Goal: Communication & Community: Answer question/provide support

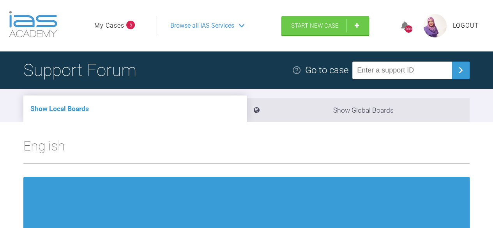
click at [222, 29] on span "Browse all IAS Services" at bounding box center [202, 26] width 64 height 10
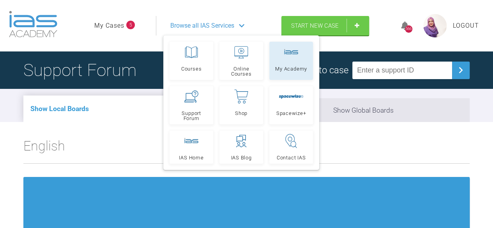
click at [293, 59] on link "My Academy" at bounding box center [291, 61] width 44 height 38
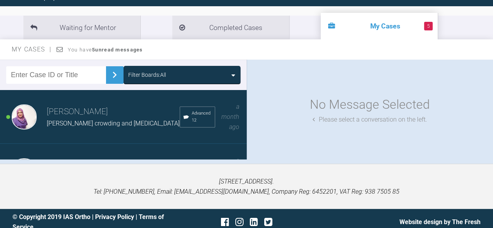
scroll to position [83, 0]
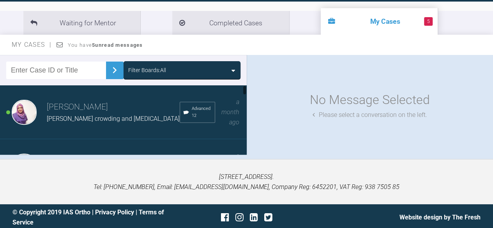
click at [101, 115] on span "JJ Severe crowding and deep bite" at bounding box center [113, 118] width 133 height 7
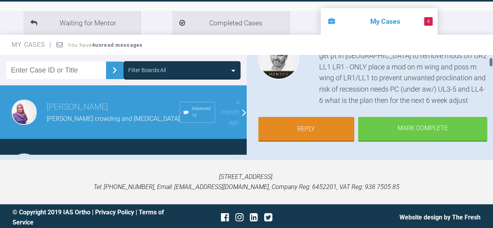
scroll to position [82, 0]
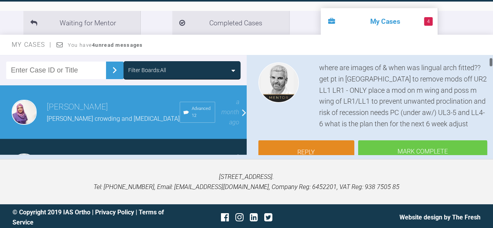
click at [493, 62] on html "My Cases 4 Logout Browse all IAS Services Start New Case 566 Logout Support For…" at bounding box center [246, 74] width 493 height 314
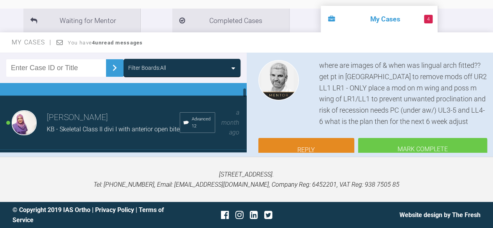
scroll to position [52, 0]
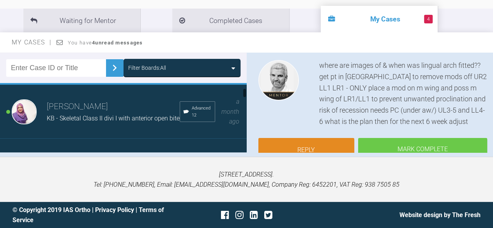
drag, startPoint x: 244, startPoint y: 91, endPoint x: 245, endPoint y: 96, distance: 5.5
click at [245, 96] on div at bounding box center [244, 93] width 3 height 10
click at [75, 115] on span "KB - Skeletal Class II divi I with anterior open bite" at bounding box center [113, 118] width 133 height 7
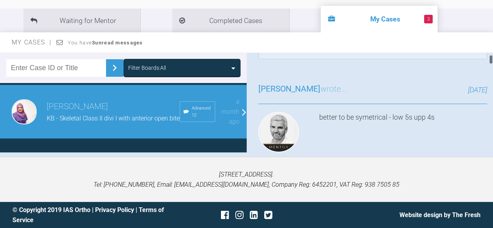
scroll to position [0, 0]
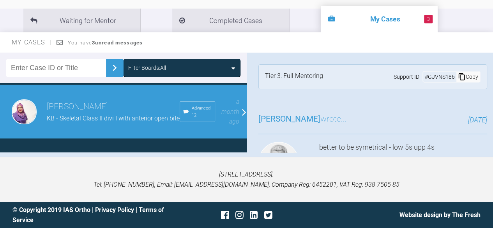
drag, startPoint x: 489, startPoint y: 58, endPoint x: 483, endPoint y: 48, distance: 11.9
click at [483, 48] on div "My Cases You have 3 unread messages Filter Boards: All Sadia Bokhari JJ Severe …" at bounding box center [246, 94] width 493 height 124
drag, startPoint x: 490, startPoint y: 57, endPoint x: 489, endPoint y: 46, distance: 11.7
click at [489, 46] on div "My Cases You have 3 unread messages Filter Boards: All Sadia Bokhari JJ Severe …" at bounding box center [246, 94] width 493 height 124
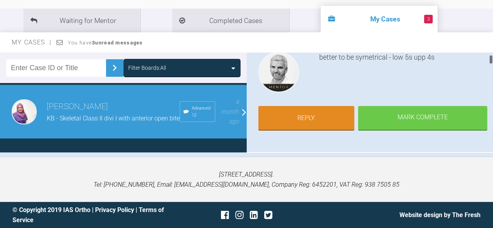
scroll to position [105, 0]
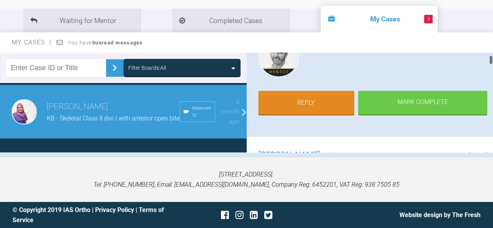
click at [490, 60] on div at bounding box center [490, 60] width 3 height 10
click at [300, 106] on link "Reply" at bounding box center [306, 104] width 96 height 24
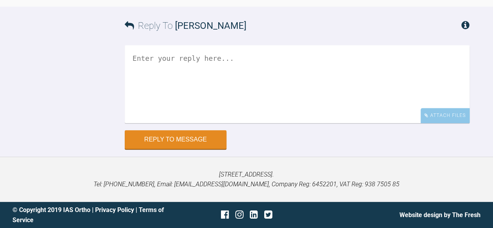
scroll to position [5103, 0]
click at [231, 81] on textarea at bounding box center [297, 84] width 345 height 78
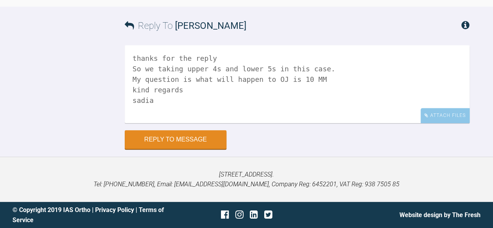
click at [319, 74] on textarea "thanks for the reply So we taking upper 4s and lower 5s in this case. My questi…" at bounding box center [297, 84] width 345 height 78
drag, startPoint x: 187, startPoint y: 97, endPoint x: 137, endPoint y: 93, distance: 49.3
click at [137, 93] on textarea "thanks for the reply So we taking upper 4s and lower 5s in this case. My questi…" at bounding box center [297, 84] width 345 height 78
type textarea "thanks for the reply So we taking upper 4s and lower 5s in this case. My questi…"
click at [208, 139] on button "Reply to Message" at bounding box center [176, 140] width 102 height 19
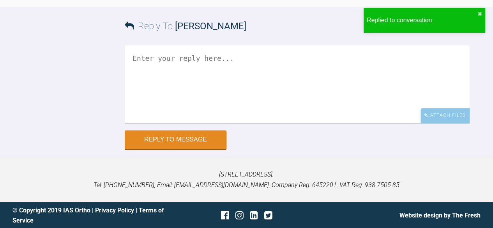
scroll to position [5218, 0]
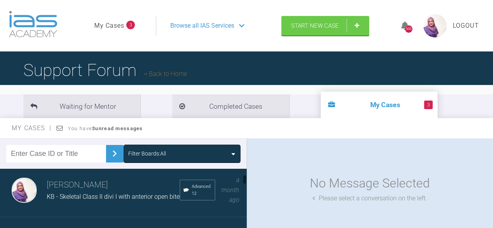
scroll to position [65, 0]
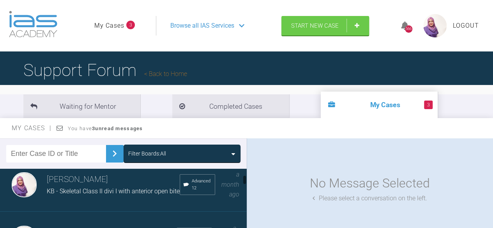
click at [56, 192] on div "Sadia Bokhari KB - Skeletal Class II divi I with anterior open bite Advanced 12…" at bounding box center [126, 185] width 252 height 54
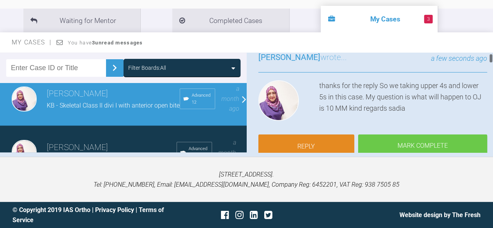
scroll to position [46, 0]
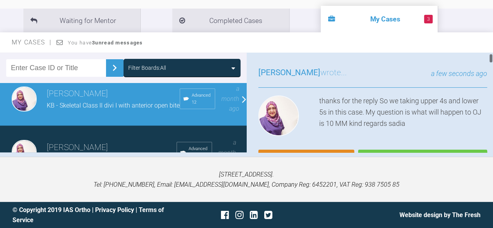
click at [491, 60] on div at bounding box center [490, 58] width 3 height 10
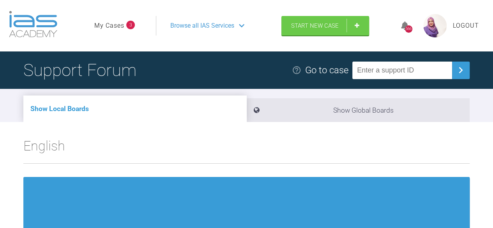
click at [221, 19] on div "Browse all IAS Services" at bounding box center [215, 25] width 104 height 19
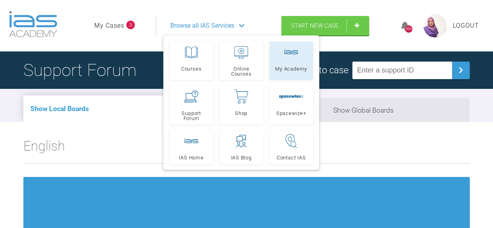
click at [291, 72] on link "My Academy" at bounding box center [291, 61] width 44 height 38
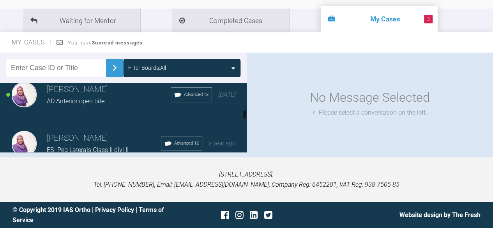
scroll to position [275, 0]
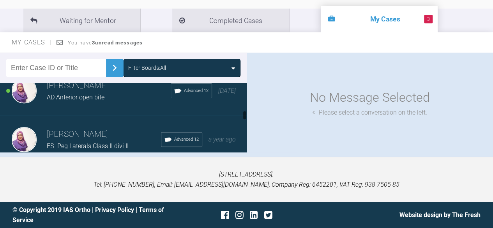
drag, startPoint x: 245, startPoint y: 88, endPoint x: 249, endPoint y: 116, distance: 29.2
click at [249, 116] on div "Filter Boards: All [PERSON_NAME] JJ Severe crowding and [MEDICAL_DATA] Advanced…" at bounding box center [246, 105] width 493 height 104
click at [241, 115] on div "[PERSON_NAME] ES- Peg Laterals Class II divi II Advanced 12 a year ago" at bounding box center [126, 139] width 252 height 49
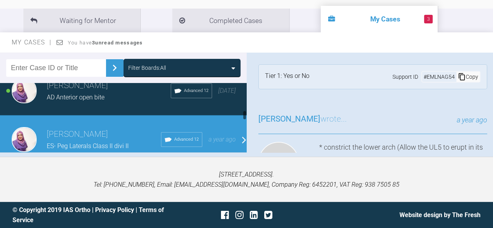
click at [241, 115] on div "[PERSON_NAME] ES- Peg Laterals Class II divi II Advanced 12 a year ago" at bounding box center [126, 139] width 252 height 49
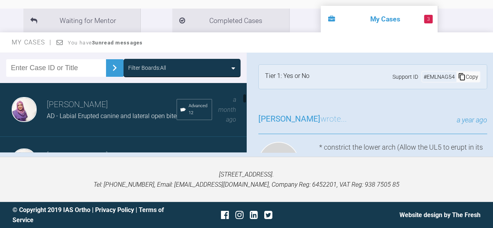
scroll to position [111, 0]
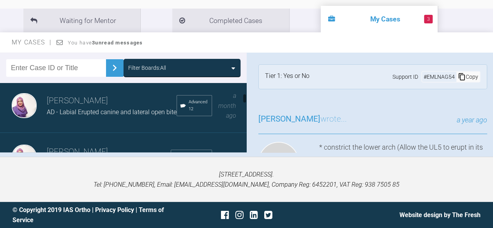
drag, startPoint x: 244, startPoint y: 115, endPoint x: 244, endPoint y: 99, distance: 15.6
click at [244, 99] on div at bounding box center [244, 98] width 3 height 10
click at [111, 100] on h3 "[PERSON_NAME]" at bounding box center [112, 100] width 130 height 13
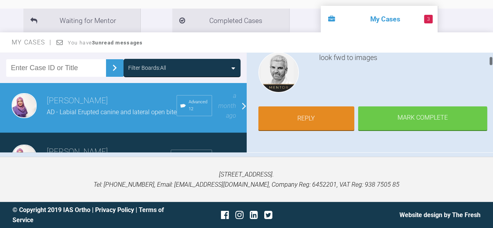
scroll to position [0, 0]
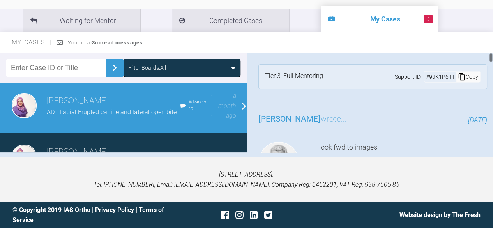
drag, startPoint x: 490, startPoint y: 57, endPoint x: 491, endPoint y: 42, distance: 15.6
click at [491, 42] on div "My Cases You have 3 unread messages Filter Boards: All [PERSON_NAME] JJ Severe …" at bounding box center [246, 94] width 493 height 124
